Goal: Information Seeking & Learning: Learn about a topic

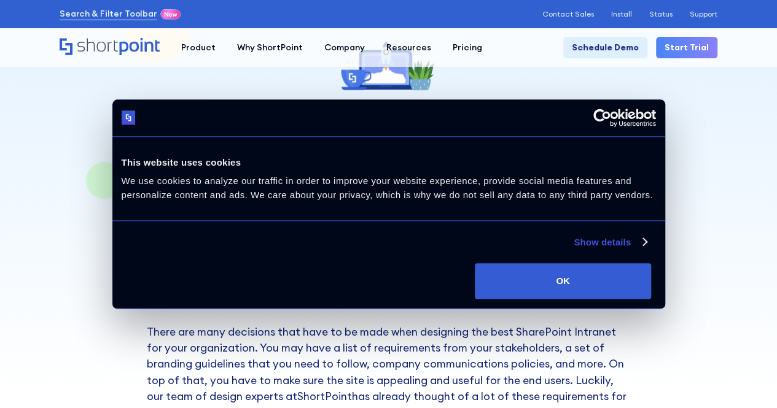
scroll to position [123, 0]
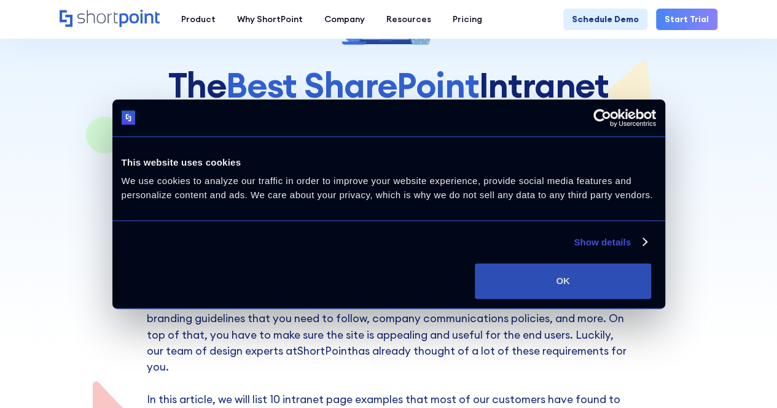
click at [651, 299] on button "OK" at bounding box center [563, 281] width 176 height 36
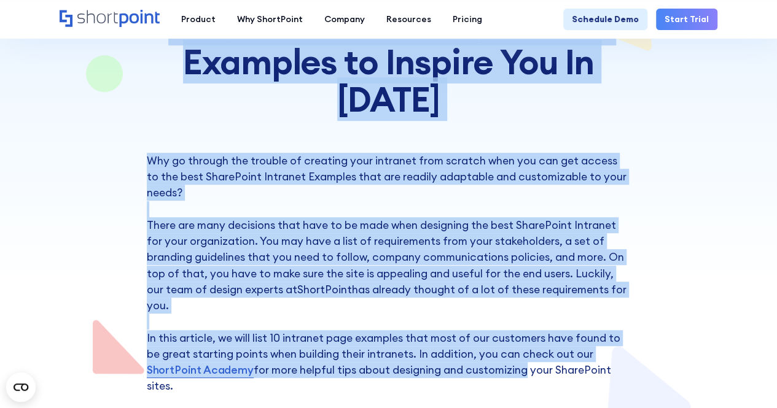
scroll to position [246, 0]
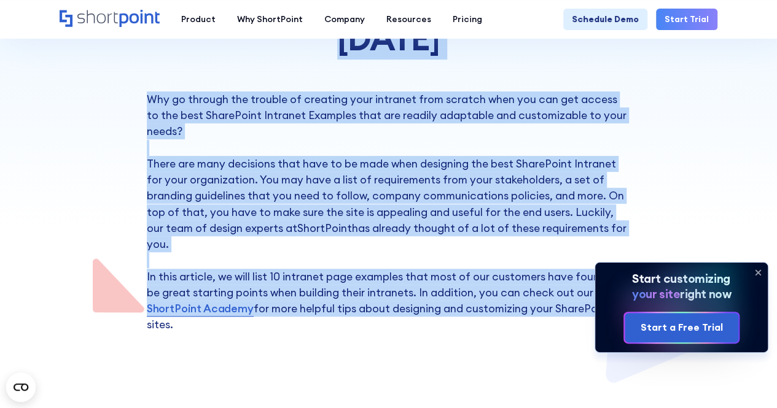
drag, startPoint x: 142, startPoint y: 184, endPoint x: 609, endPoint y: 254, distance: 471.8
click at [609, 254] on section "The Best SharePoint Intranet Examples to Inspire You In [DATE] Why go through t…" at bounding box center [388, 69] width 777 height 631
click at [559, 217] on p "Why go through the trouble of creating your intranet from scratch when you can …" at bounding box center [389, 212] width 484 height 242
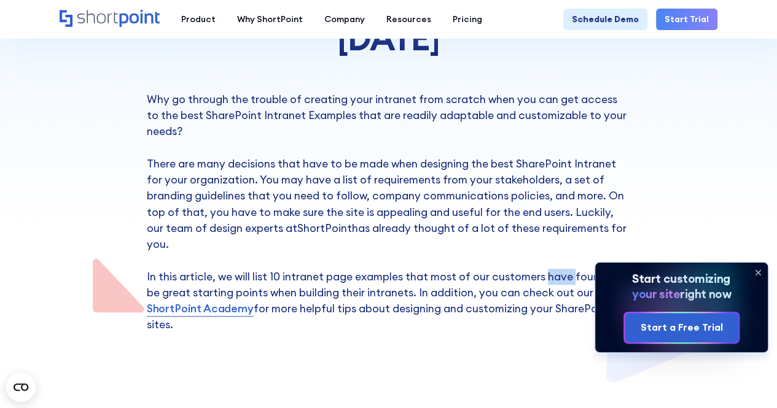
click at [559, 217] on p "Why go through the trouble of creating your intranet from scratch when you can …" at bounding box center [389, 212] width 484 height 242
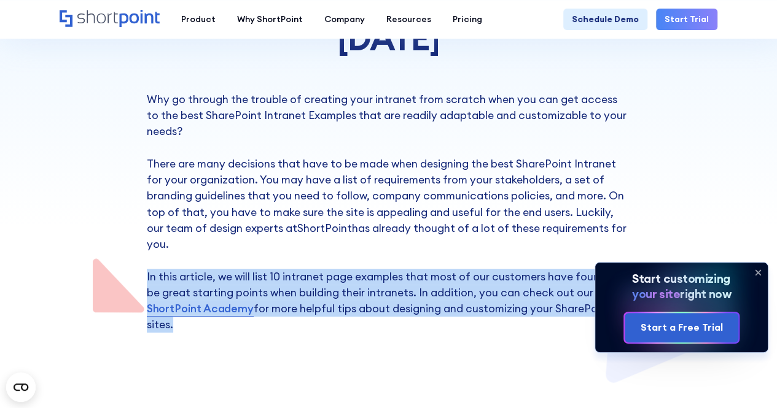
click at [559, 217] on p "Why go through the trouble of creating your intranet from scratch when you can …" at bounding box center [389, 212] width 484 height 242
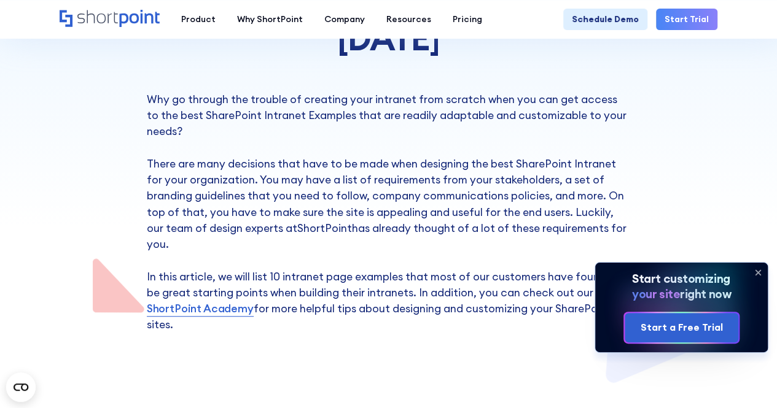
click at [539, 187] on p "Why go through the trouble of creating your intranet from scratch when you can …" at bounding box center [389, 212] width 484 height 242
click at [556, 190] on p "Why go through the trouble of creating your intranet from scratch when you can …" at bounding box center [389, 212] width 484 height 242
click at [534, 173] on p "Why go through the trouble of creating your intranet from scratch when you can …" at bounding box center [389, 212] width 484 height 242
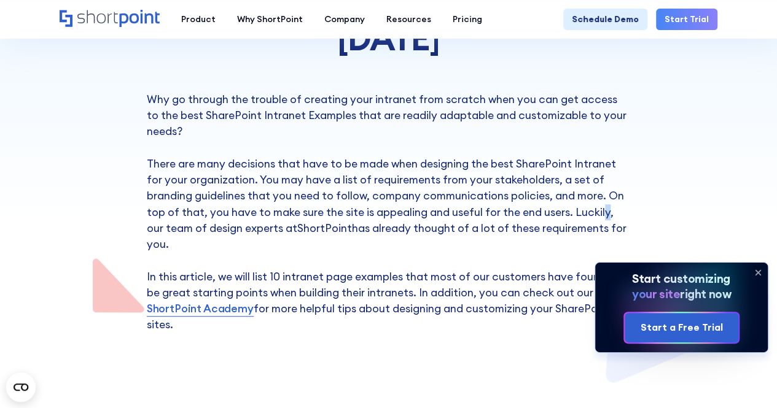
click at [570, 174] on p "Why go through the trouble of creating your intranet from scratch when you can …" at bounding box center [389, 212] width 484 height 242
click at [421, 169] on p "Why go through the trouble of creating your intranet from scratch when you can …" at bounding box center [389, 212] width 484 height 242
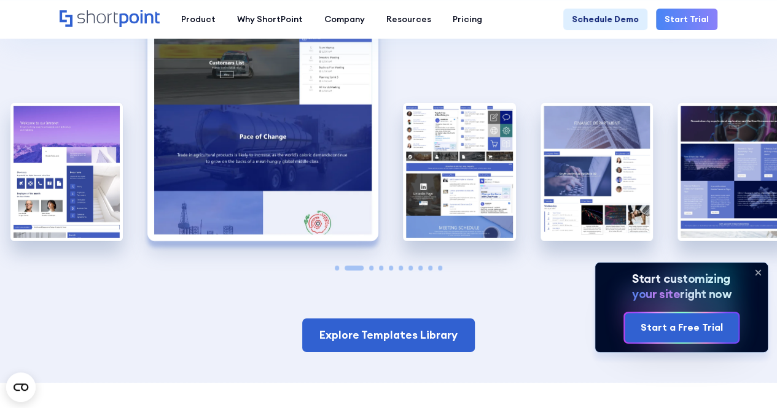
scroll to position [1903, 0]
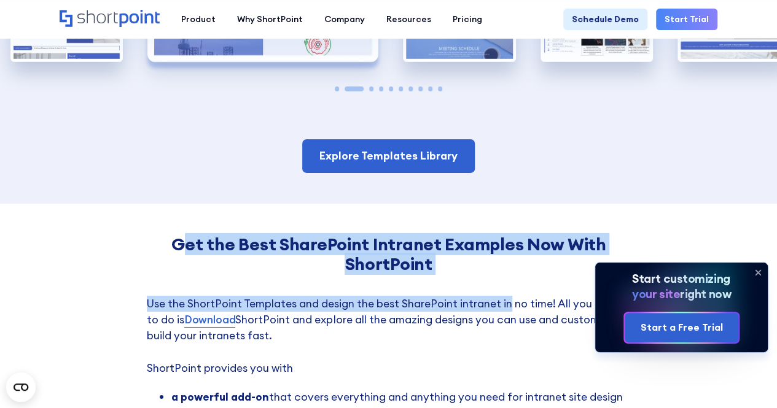
drag, startPoint x: 184, startPoint y: 179, endPoint x: 506, endPoint y: 227, distance: 325.3
click at [432, 235] on h3 "Get the Best SharePoint Intranet Examples Now With ShortPoint" at bounding box center [389, 255] width 484 height 40
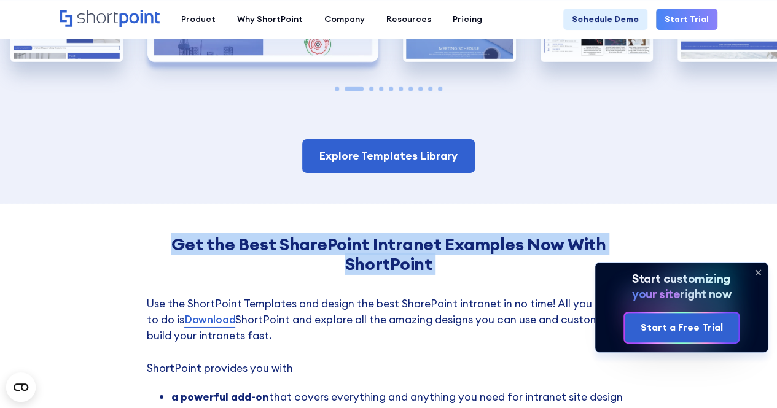
click at [432, 235] on h3 "Get the Best SharePoint Intranet Examples Now With ShortPoint" at bounding box center [389, 255] width 484 height 40
click at [443, 235] on h3 "Get the Best SharePoint Intranet Examples Now With ShortPoint" at bounding box center [389, 255] width 484 height 40
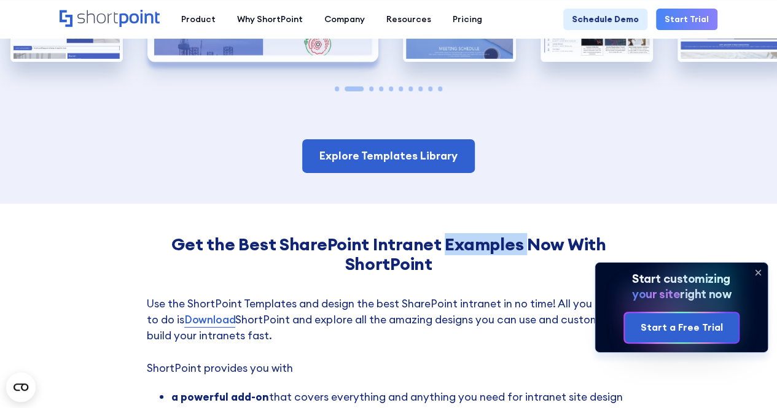
click at [443, 235] on h3 "Get the Best SharePoint Intranet Examples Now With ShortPoint" at bounding box center [389, 255] width 484 height 40
click at [442, 235] on h3 "Get the Best SharePoint Intranet Examples Now With ShortPoint" at bounding box center [389, 255] width 484 height 40
click at [439, 235] on h3 "Get the Best SharePoint Intranet Examples Now With ShortPoint" at bounding box center [389, 255] width 484 height 40
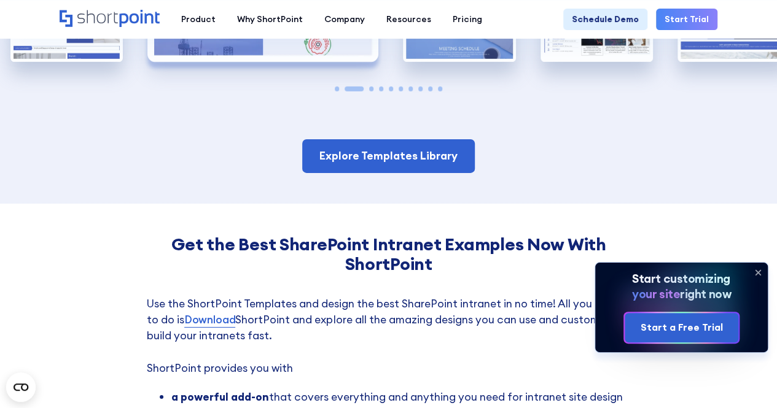
click at [421, 296] on p "Use the ShortPoint Templates and design the best SharePoint intranet in no time…" at bounding box center [389, 336] width 484 height 80
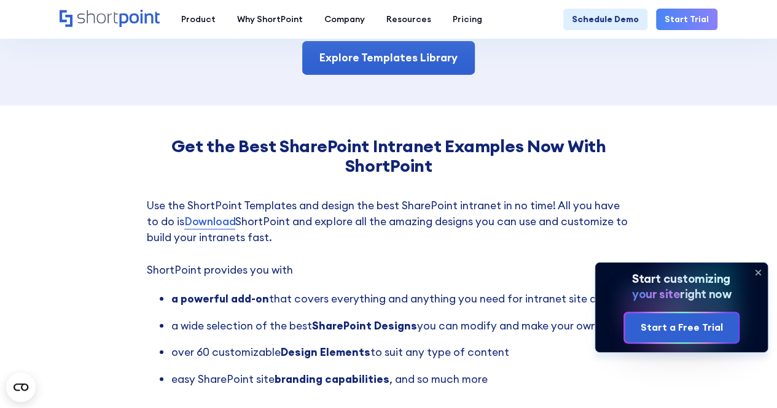
scroll to position [2087, 0]
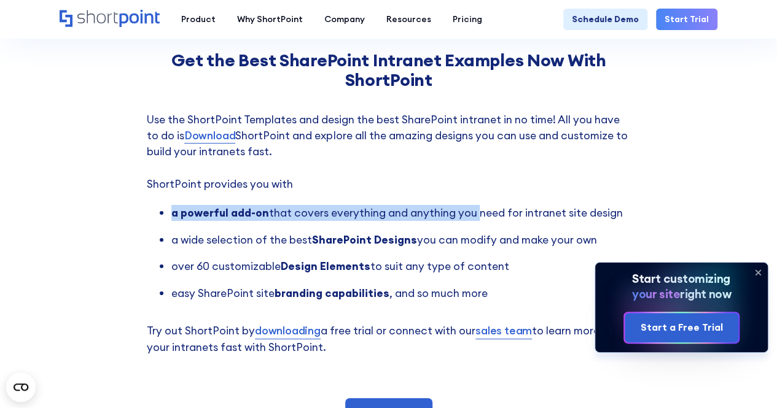
drag, startPoint x: 166, startPoint y: 158, endPoint x: 462, endPoint y: 157, distance: 295.9
click at [468, 205] on ul "a powerful add-on that covers everything and anything you need for intranet sit…" at bounding box center [389, 253] width 484 height 97
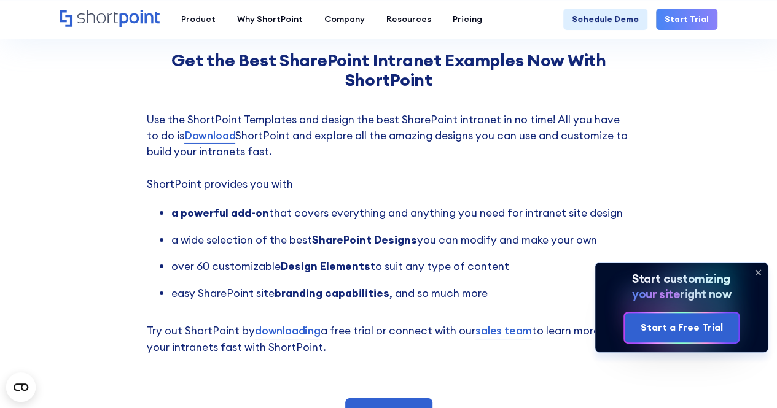
click at [454, 205] on ul "a powerful add-on that covers everything and anything you need for intranet sit…" at bounding box center [389, 253] width 484 height 97
click at [449, 232] on li "a wide selection of the best SharePoint Designs you can modify and make your own" at bounding box center [400, 240] width 459 height 16
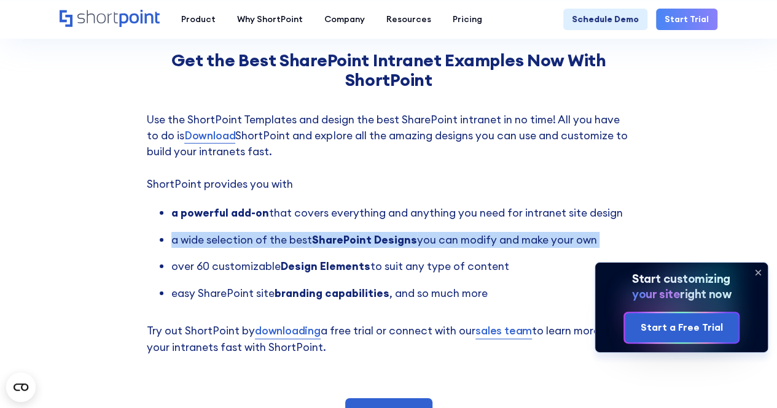
click at [449, 232] on li "a wide selection of the best SharePoint Designs you can modify and make your own" at bounding box center [400, 240] width 459 height 16
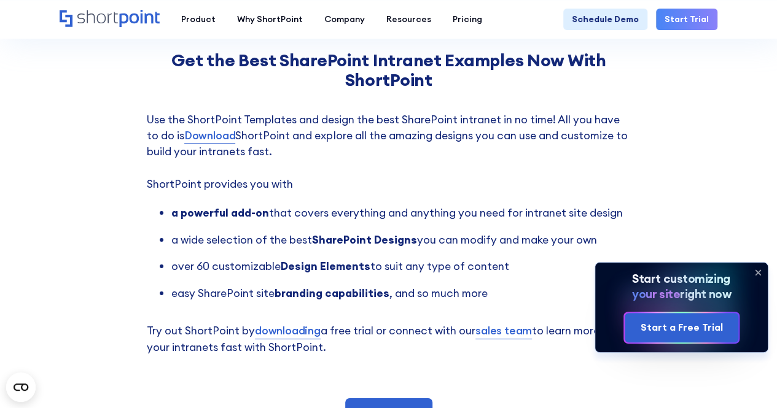
click at [447, 285] on li "easy SharePoint site branding capabilities , and so much more" at bounding box center [400, 293] width 459 height 16
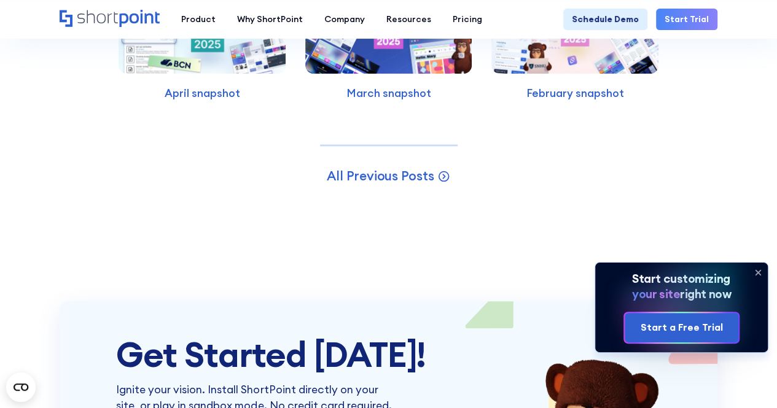
scroll to position [3254, 0]
